Goal: Use online tool/utility: Utilize a website feature to perform a specific function

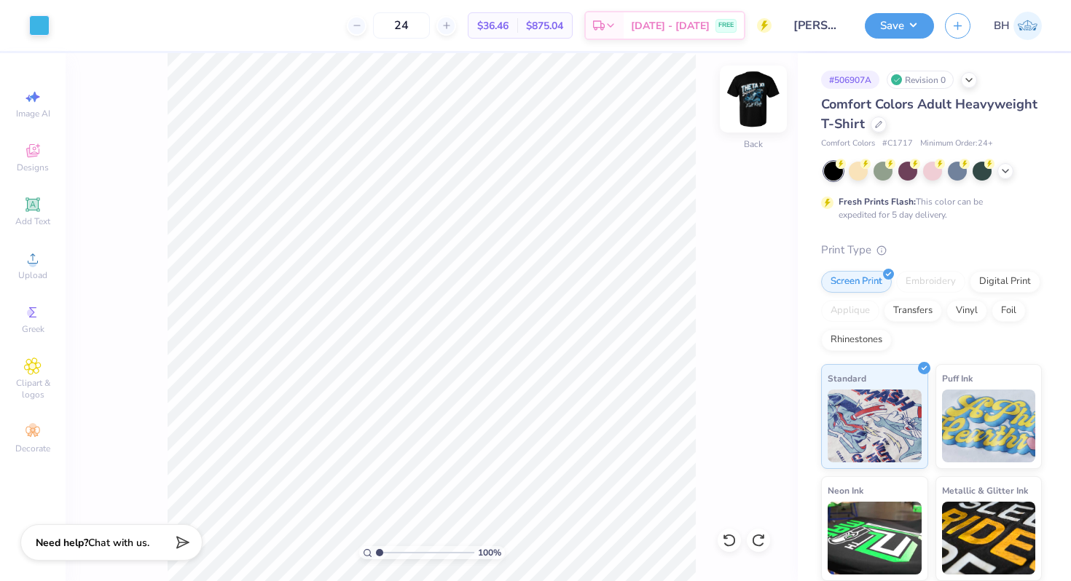
click at [762, 97] on img at bounding box center [753, 99] width 58 height 58
click at [746, 87] on img at bounding box center [753, 99] width 58 height 58
drag, startPoint x: 381, startPoint y: 550, endPoint x: 394, endPoint y: 548, distance: 13.2
type input "2.54"
click at [394, 548] on input "range" at bounding box center [425, 552] width 98 height 13
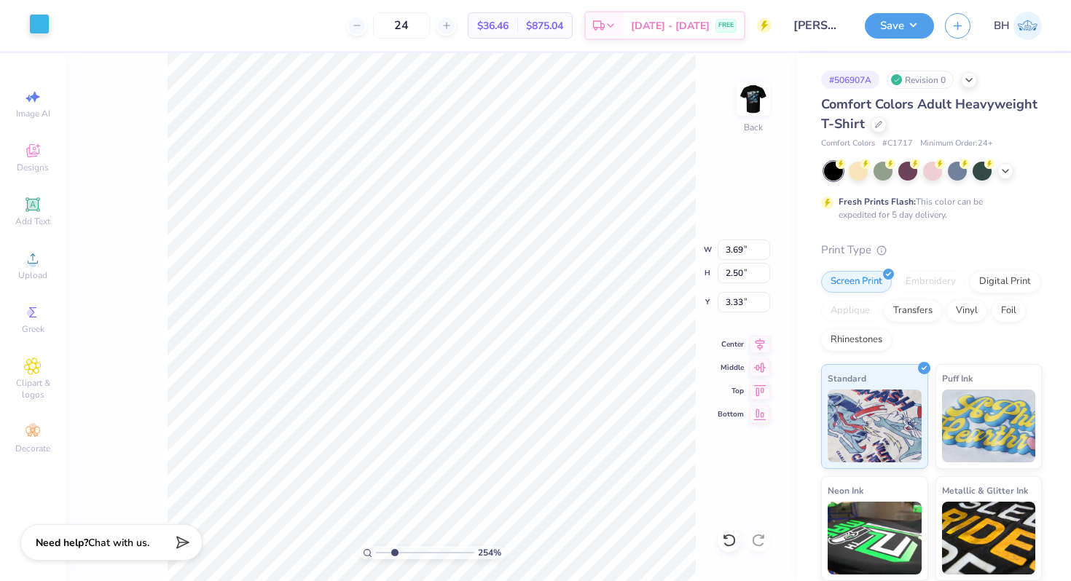
click at [37, 27] on div at bounding box center [39, 24] width 20 height 20
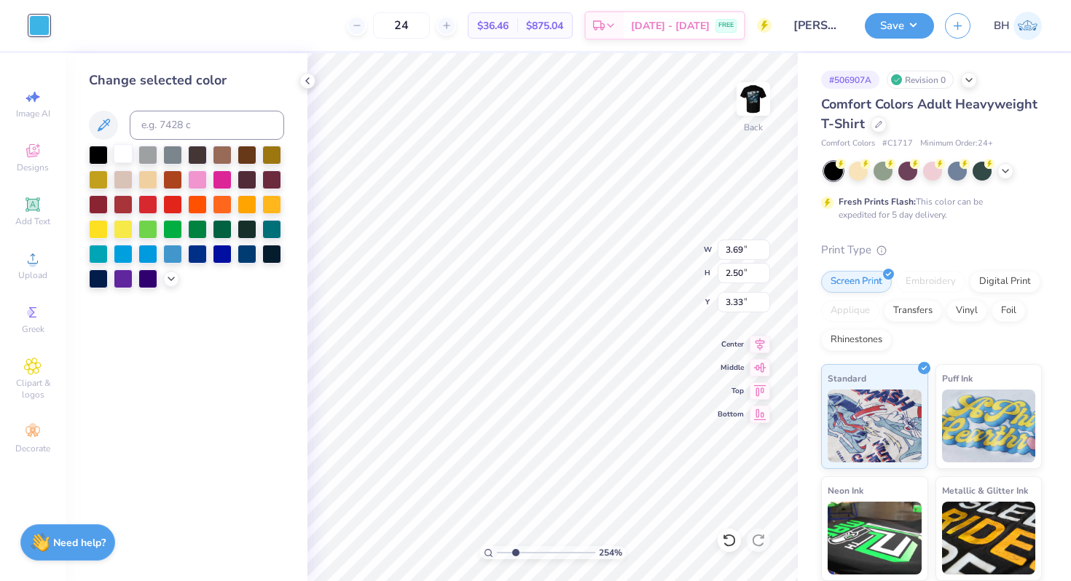
click at [124, 156] on div at bounding box center [123, 153] width 19 height 19
type input "3.23"
drag, startPoint x: 519, startPoint y: 551, endPoint x: 532, endPoint y: 551, distance: 13.9
type input "4.34"
click at [532, 551] on input "range" at bounding box center [546, 552] width 98 height 13
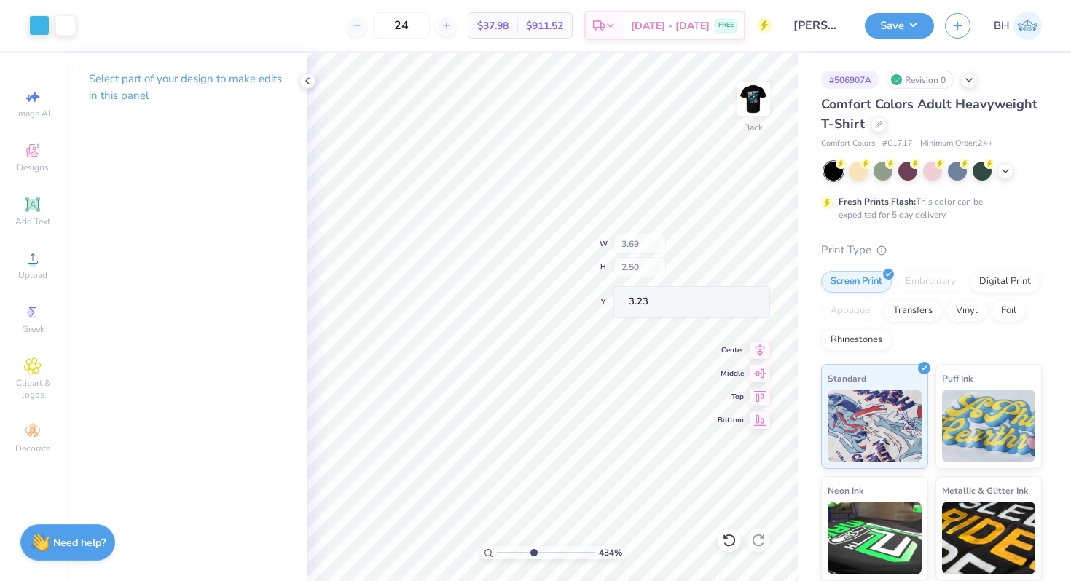
type input "3.27"
drag, startPoint x: 534, startPoint y: 548, endPoint x: 519, endPoint y: 541, distance: 16.0
click at [519, 546] on input "range" at bounding box center [546, 552] width 98 height 13
drag, startPoint x: 521, startPoint y: 555, endPoint x: 483, endPoint y: 580, distance: 45.2
click at [497, 559] on input "range" at bounding box center [546, 552] width 98 height 13
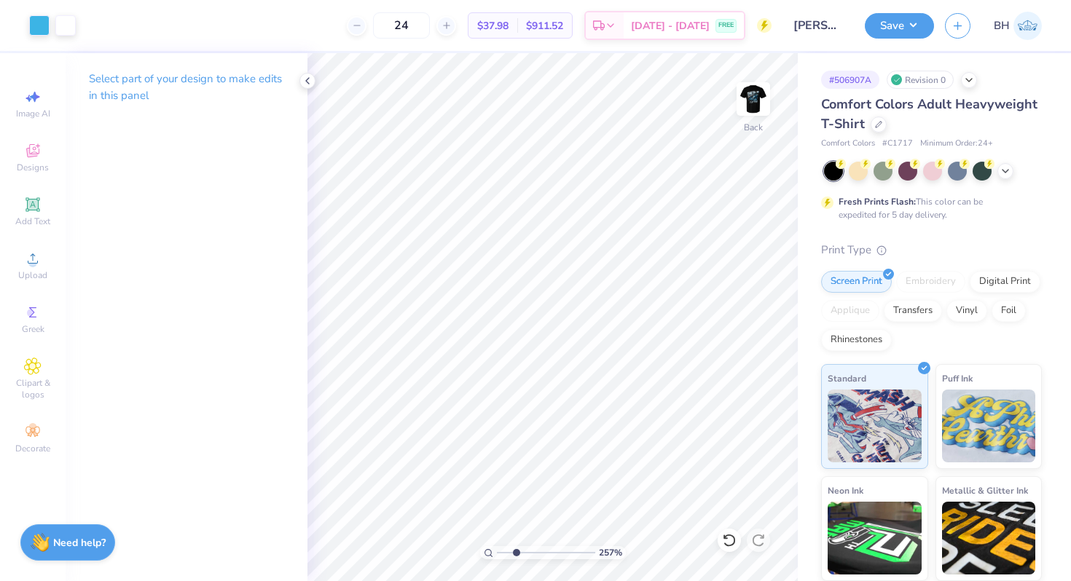
drag, startPoint x: 499, startPoint y: 550, endPoint x: 516, endPoint y: 548, distance: 16.8
click at [516, 548] on input "range" at bounding box center [546, 552] width 98 height 13
drag, startPoint x: 516, startPoint y: 552, endPoint x: 534, endPoint y: 550, distance: 18.3
type input "4.45"
click at [533, 550] on input "range" at bounding box center [546, 552] width 98 height 13
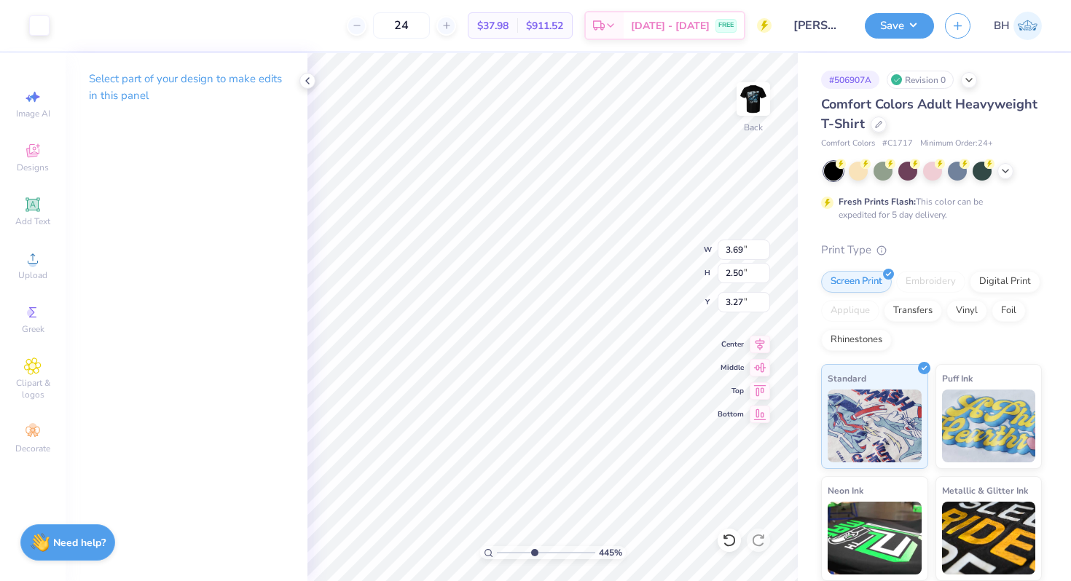
type input "3.28"
drag, startPoint x: 532, startPoint y: 549, endPoint x: 542, endPoint y: 543, distance: 11.1
type input "5.3"
click at [542, 546] on input "range" at bounding box center [546, 552] width 98 height 13
type input "3.33"
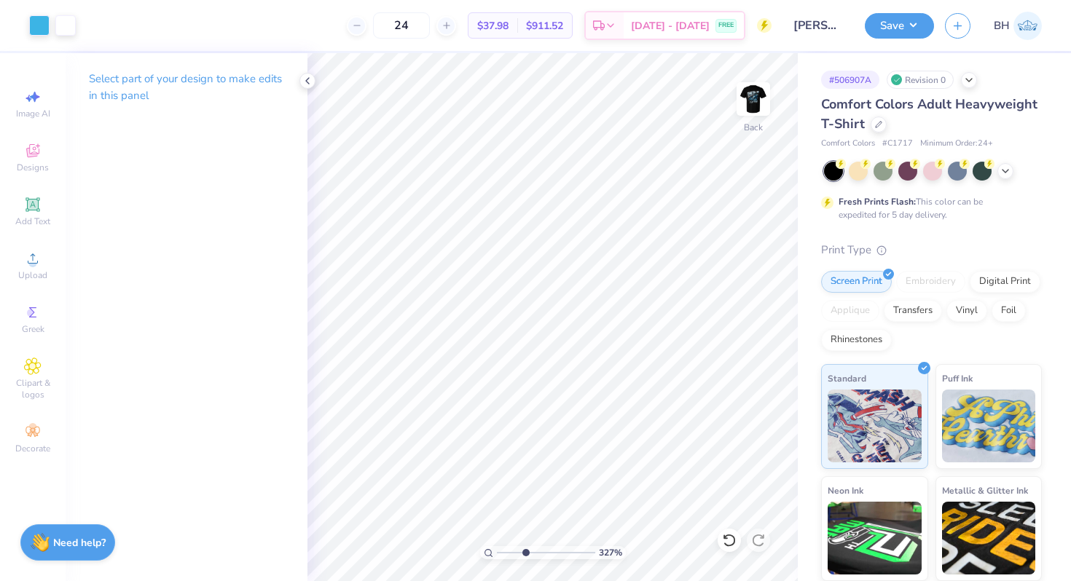
drag, startPoint x: 539, startPoint y: 553, endPoint x: 525, endPoint y: 535, distance: 22.9
click at [525, 546] on input "range" at bounding box center [546, 552] width 98 height 13
click at [306, 77] on icon at bounding box center [308, 81] width 12 height 12
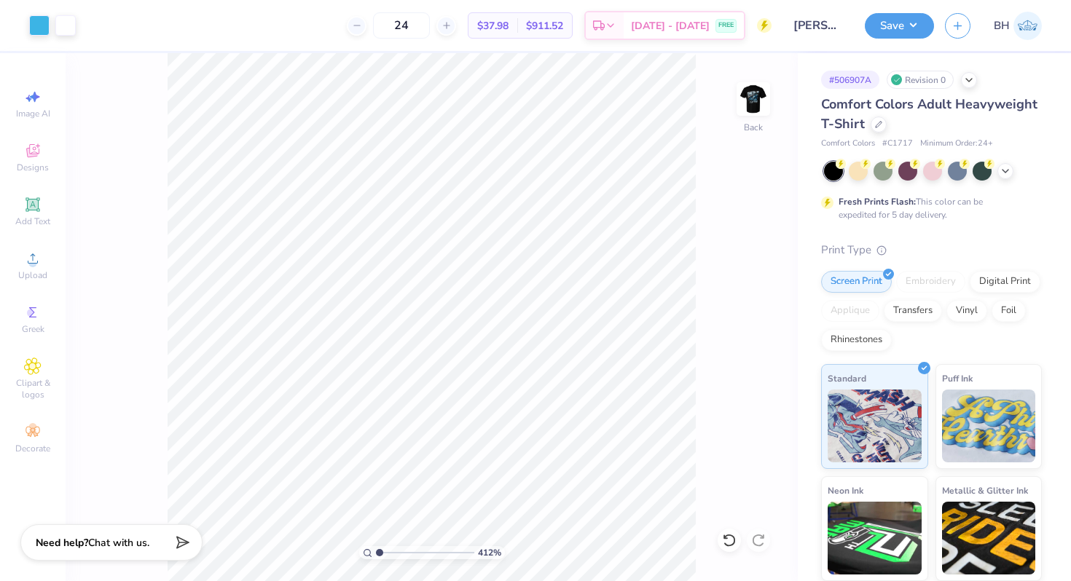
drag, startPoint x: 404, startPoint y: 551, endPoint x: 376, endPoint y: 548, distance: 28.6
click at [376, 548] on input "range" at bounding box center [425, 552] width 98 height 13
click at [766, 91] on img at bounding box center [753, 99] width 58 height 58
click at [766, 92] on img at bounding box center [752, 98] width 29 height 29
drag, startPoint x: 385, startPoint y: 552, endPoint x: 401, endPoint y: 549, distance: 15.6
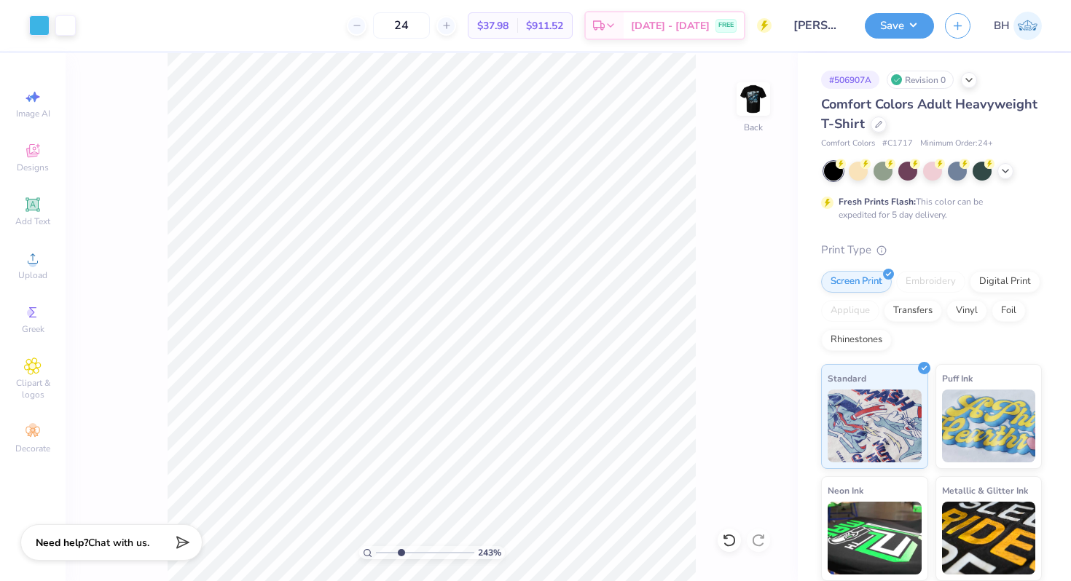
type input "3.23"
click at [401, 549] on input "range" at bounding box center [425, 552] width 98 height 13
type input "3.23"
type input "3.82"
type input "2.59"
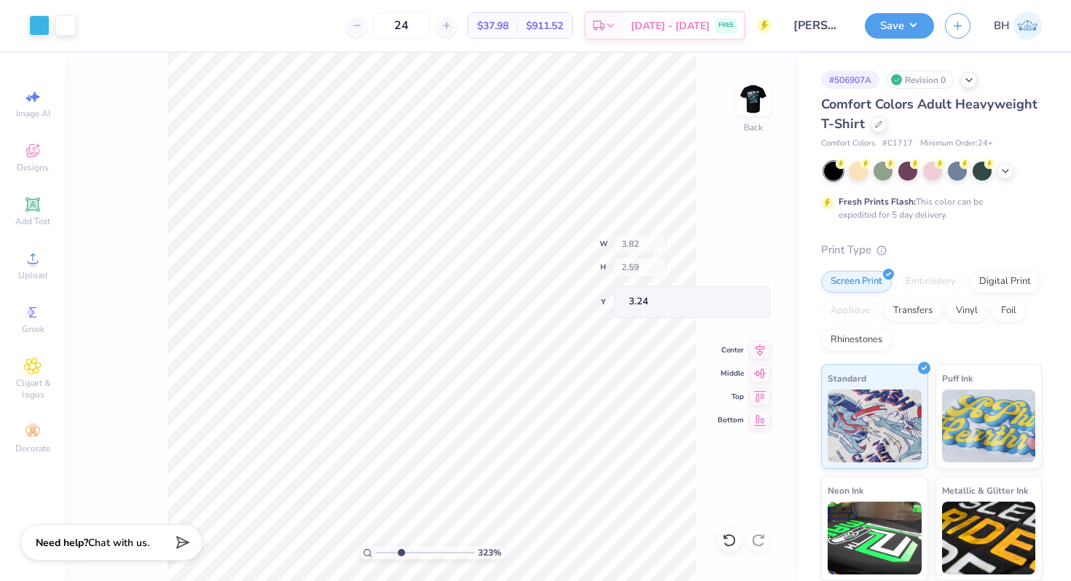
type input "3.24"
type input "6.54"
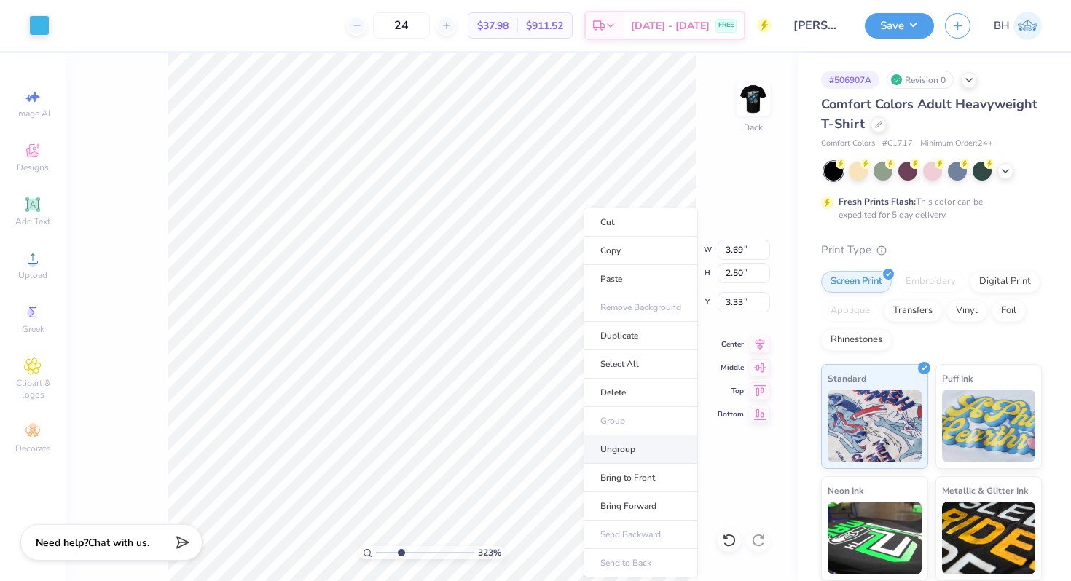
click at [626, 452] on li "Ungroup" at bounding box center [640, 450] width 114 height 28
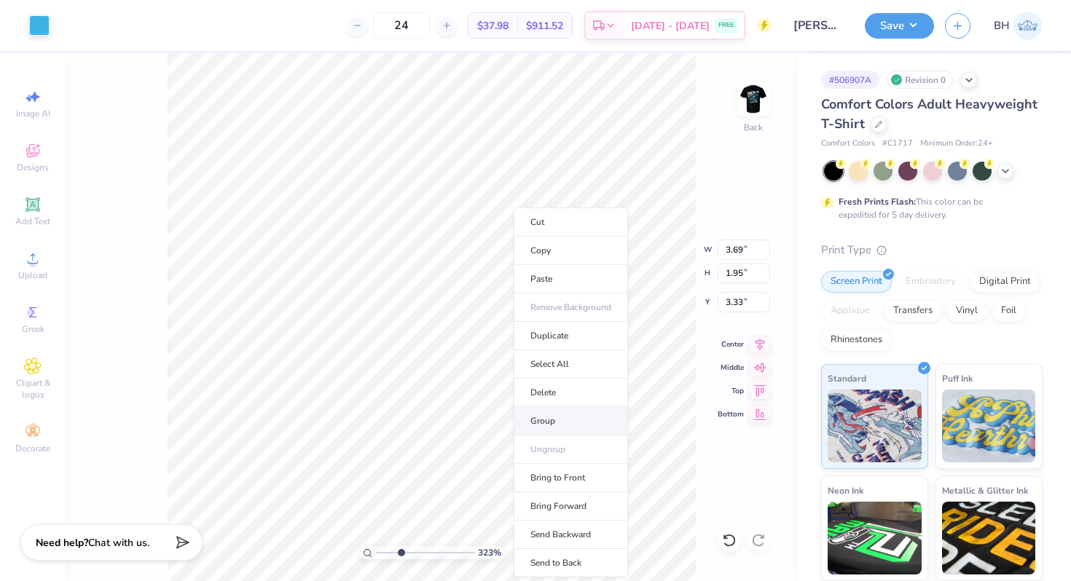
click at [541, 427] on li "Group" at bounding box center [570, 421] width 114 height 28
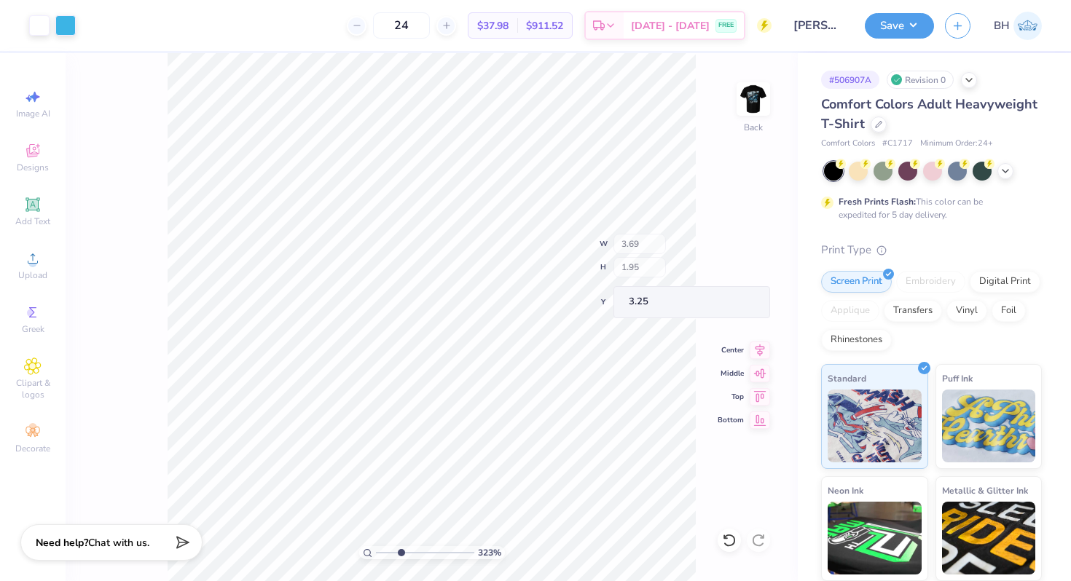
type input "3.25"
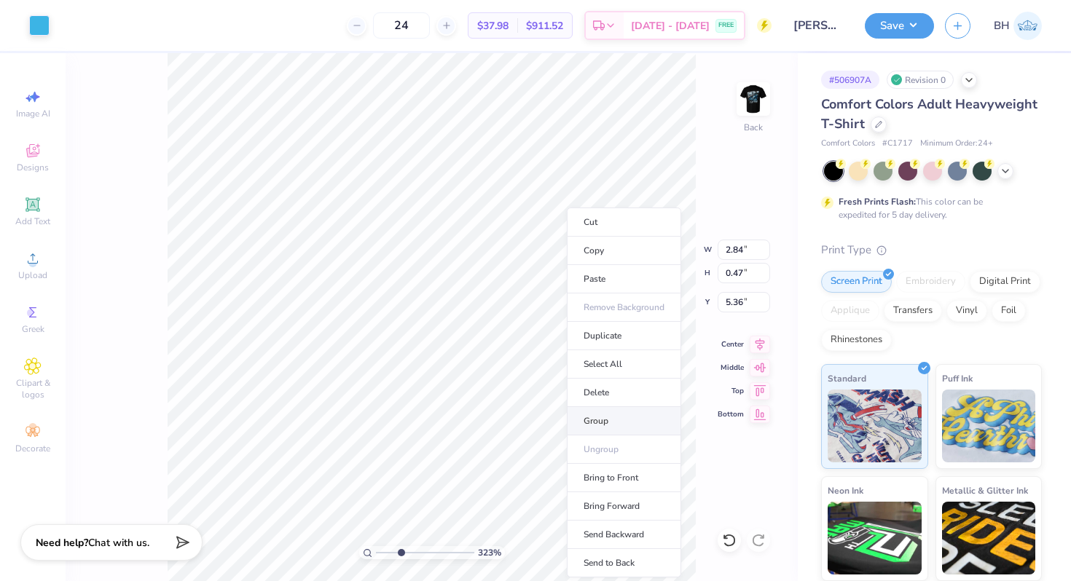
click at [588, 421] on li "Group" at bounding box center [624, 421] width 114 height 28
type input "3.69"
type input "2.50"
type input "6.88"
click at [41, 25] on div at bounding box center [39, 24] width 20 height 20
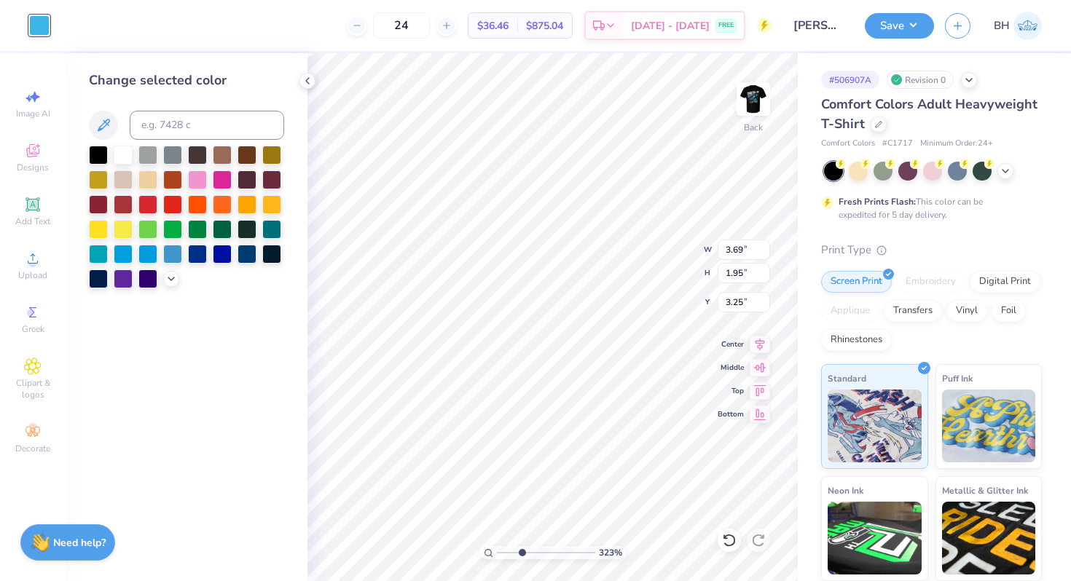
click at [126, 152] on div at bounding box center [123, 155] width 19 height 19
click at [307, 80] on icon at bounding box center [308, 81] width 12 height 12
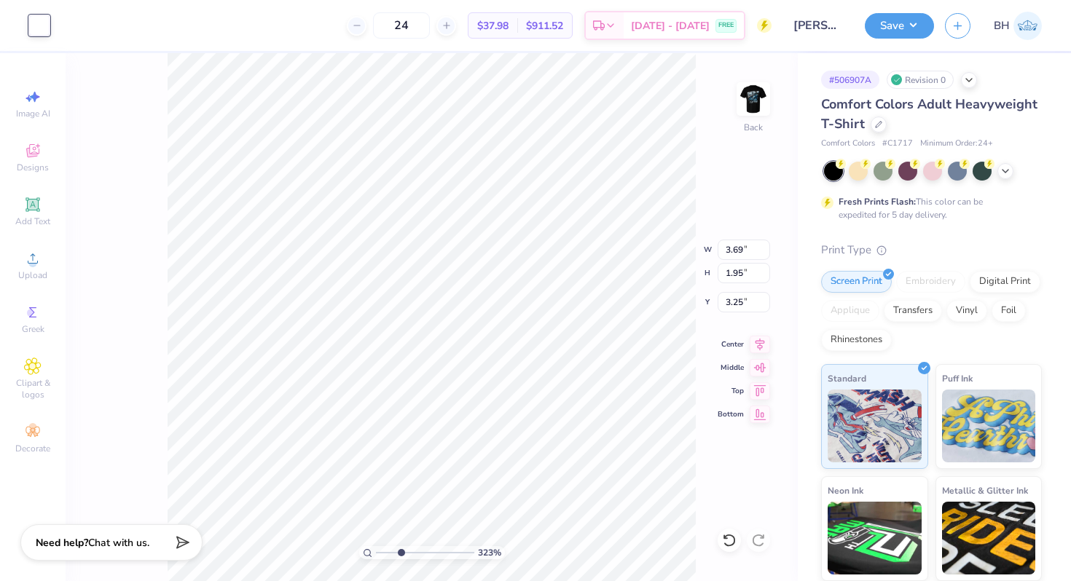
type input "3.16"
drag, startPoint x: 405, startPoint y: 551, endPoint x: 440, endPoint y: 545, distance: 35.4
type input "7.23"
click at [440, 546] on input "range" at bounding box center [425, 552] width 98 height 13
click at [42, 21] on div at bounding box center [39, 25] width 20 height 20
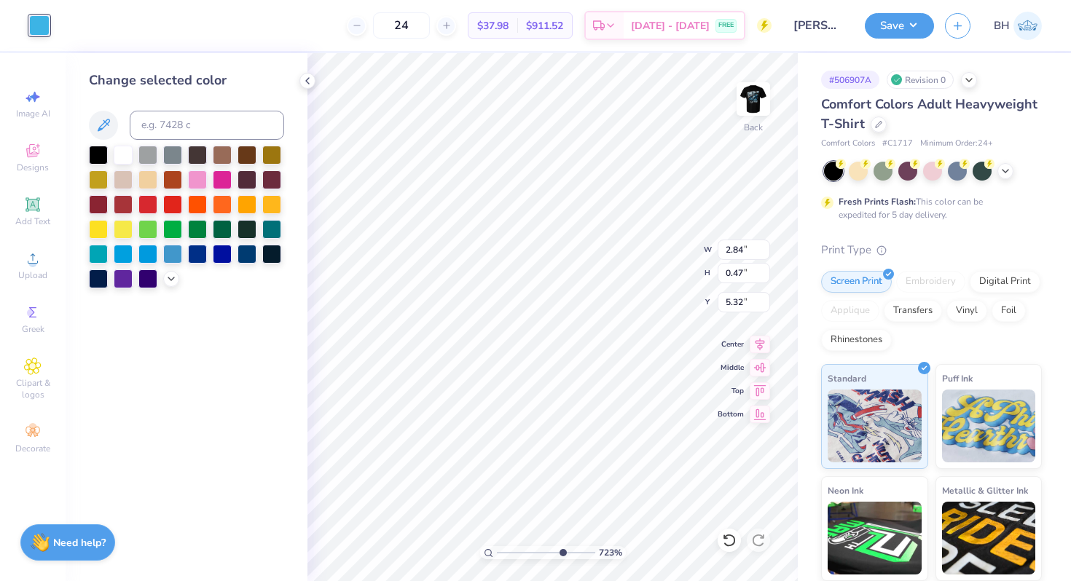
type input "5.32"
drag, startPoint x: 124, startPoint y: 151, endPoint x: 307, endPoint y: 79, distance: 196.8
click at [125, 152] on div at bounding box center [123, 155] width 19 height 19
click at [307, 78] on icon at bounding box center [308, 81] width 12 height 12
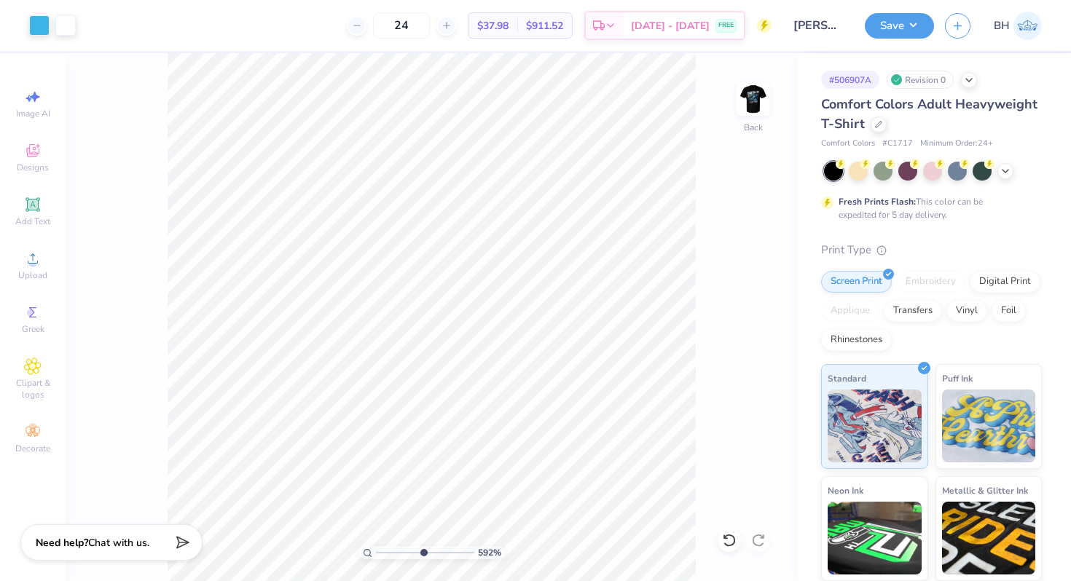
drag, startPoint x: 438, startPoint y: 552, endPoint x: 422, endPoint y: 551, distance: 16.8
type input "5.43"
click at [422, 551] on input "range" at bounding box center [425, 552] width 98 height 13
click at [749, 97] on img at bounding box center [753, 99] width 58 height 58
